Goal: Check status

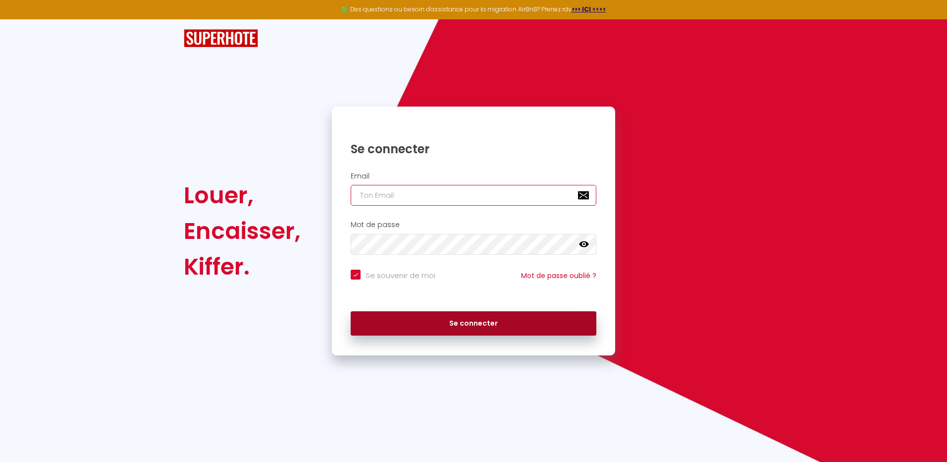
type input "[EMAIL_ADDRESS][DOMAIN_NAME]"
click at [476, 321] on button "Se connecter" at bounding box center [474, 323] width 246 height 25
checkbox input "true"
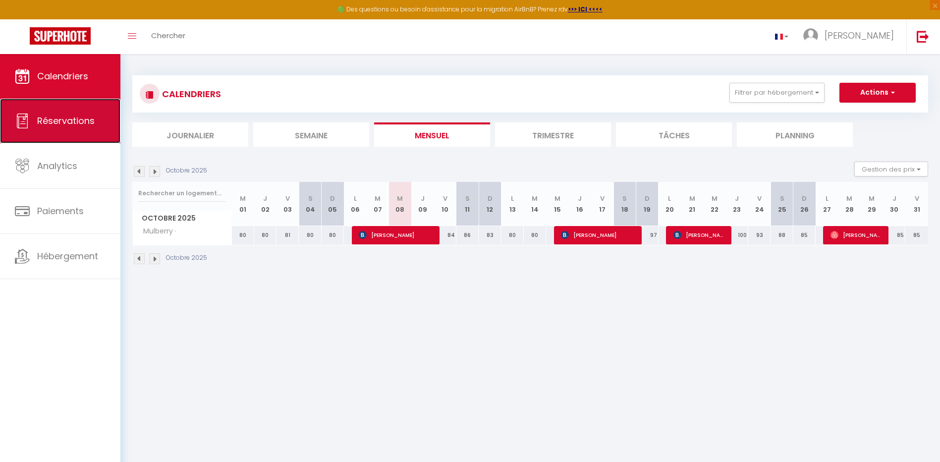
click at [63, 124] on span "Réservations" at bounding box center [65, 120] width 57 height 12
select select "not_cancelled"
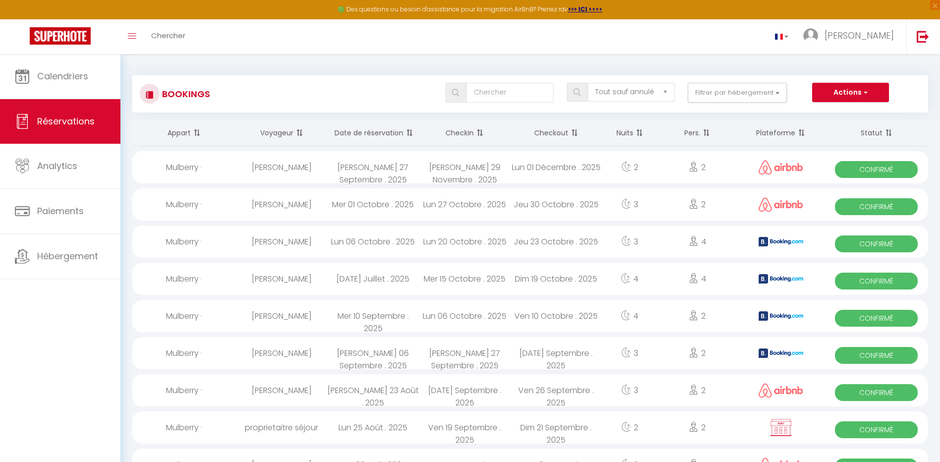
click at [386, 136] on th "Date de réservation" at bounding box center [373, 133] width 92 height 26
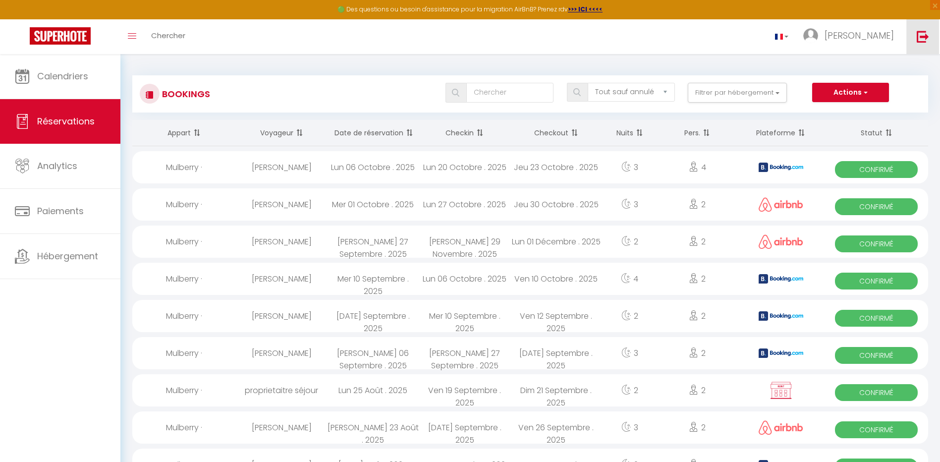
click at [920, 29] on link at bounding box center [922, 36] width 33 height 35
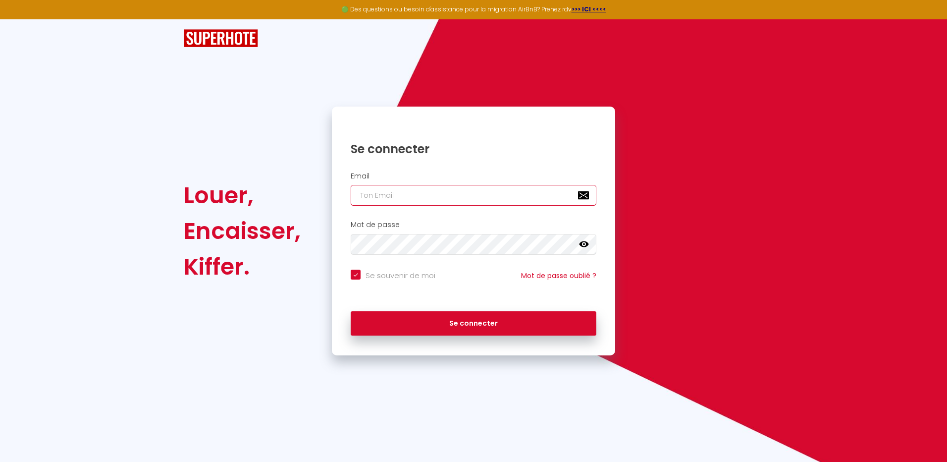
type input "[EMAIL_ADDRESS][DOMAIN_NAME]"
checkbox input "true"
